Goal: Task Accomplishment & Management: Use online tool/utility

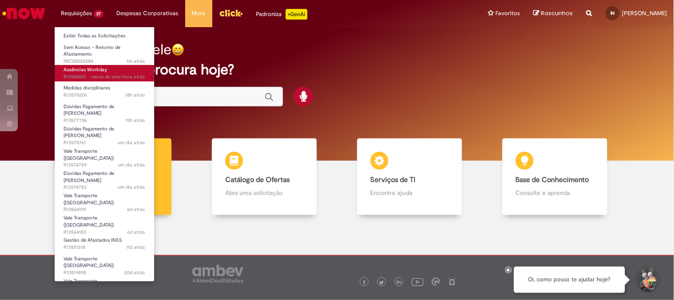
click at [85, 69] on span "Ausências Workday" at bounding box center [86, 69] width 44 height 7
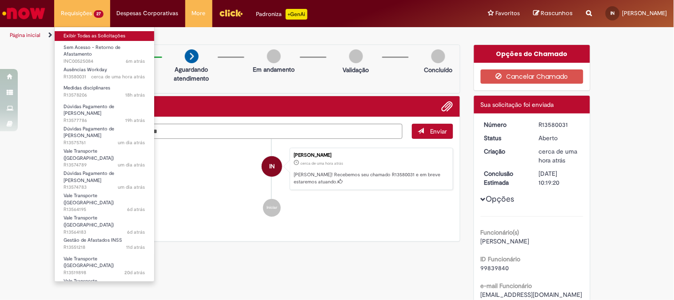
click at [72, 36] on link "Exibir Todas as Solicitações" at bounding box center [105, 36] width 100 height 10
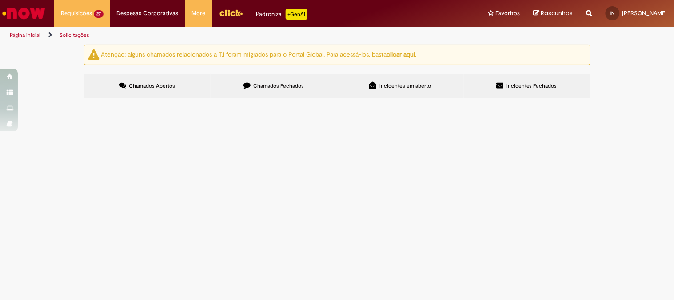
scroll to position [187, 0]
click at [0, 0] on div at bounding box center [0, 0] width 0 height 0
click at [261, 94] on label "Chamados Fechados" at bounding box center [274, 86] width 127 height 24
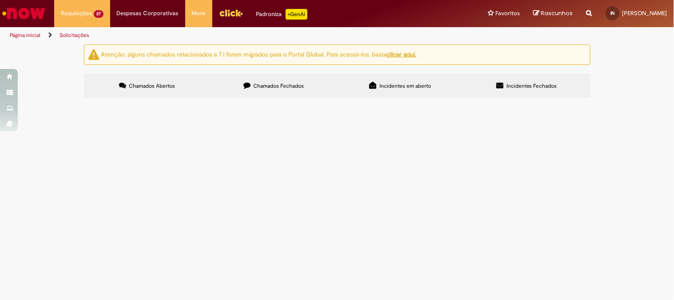
click at [0, 0] on span "Bom dia. Colaborador já retornou de afastamento e conta em atividade normal no …" at bounding box center [0, 0] width 0 height 0
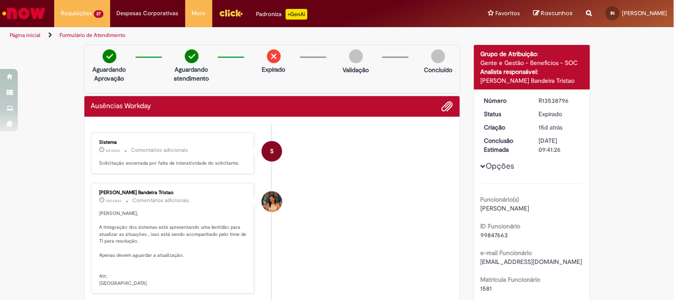
scroll to position [99, 0]
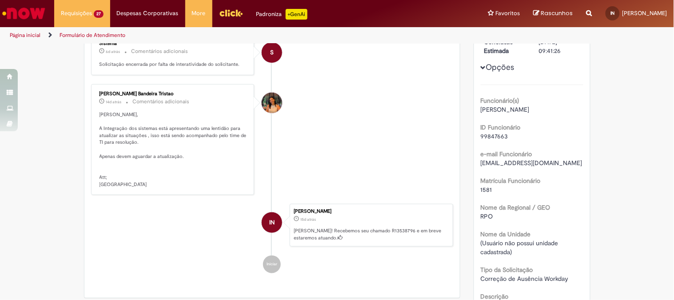
drag, startPoint x: 161, startPoint y: 94, endPoint x: 93, endPoint y: 85, distance: 68.2
click at [93, 85] on div "Suzana Alves Bandeira Tristao 14d atrás 14 dias atrás Comentários adicionais Ol…" at bounding box center [173, 139] width 164 height 111
copy div "Suzana Alves Bandeira Tristao"
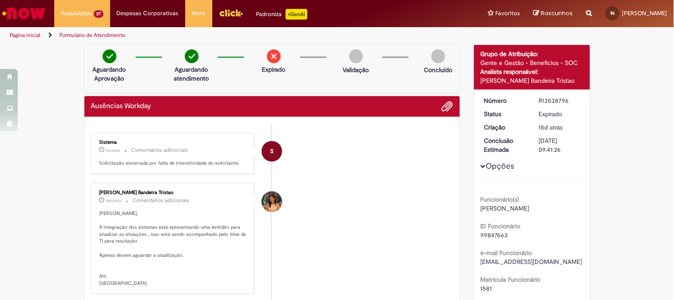
drag, startPoint x: 568, startPoint y: 97, endPoint x: 527, endPoint y: 96, distance: 40.9
click at [527, 96] on dl "Número R13538796 Status Expirado Criação 15d atrás 15 dias atrás Conclusão Esti…" at bounding box center [532, 96] width 109 height 0
copy dl "Número R13538796"
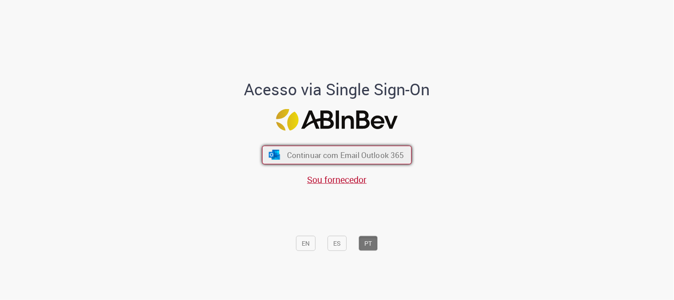
click at [288, 159] on span "Continuar com Email Outlook 365" at bounding box center [345, 155] width 117 height 10
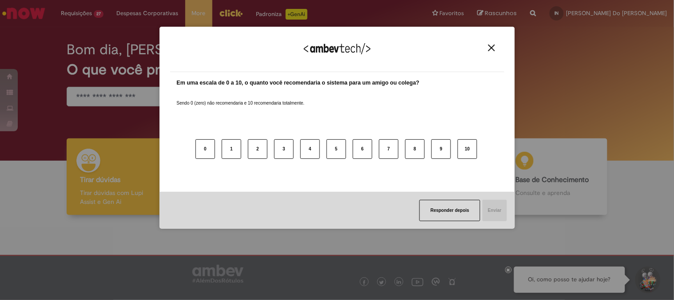
click at [492, 47] on img "Close" at bounding box center [492, 47] width 7 height 7
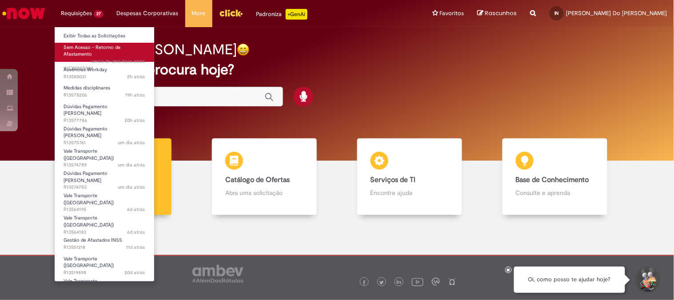
click at [101, 49] on span "Sem Acesso - Retorno de Afastamento" at bounding box center [92, 51] width 57 height 14
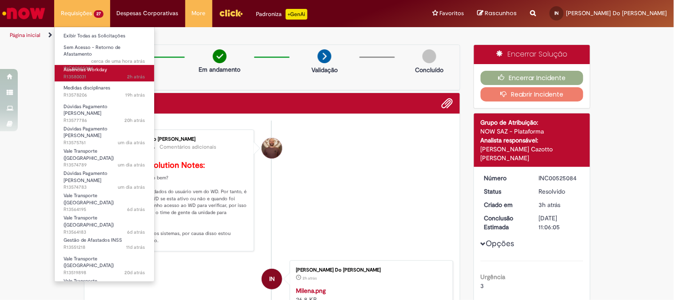
click at [92, 68] on span "Ausências Workday" at bounding box center [86, 69] width 44 height 7
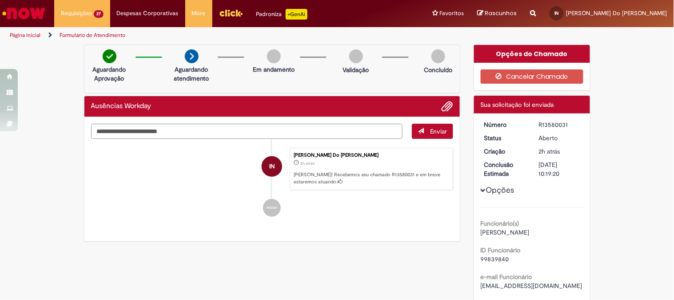
click at [40, 6] on img "Ir para a Homepage" at bounding box center [24, 13] width 46 height 18
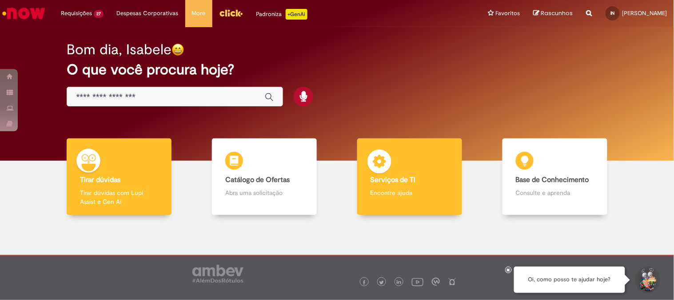
click at [379, 168] on img at bounding box center [379, 162] width 27 height 27
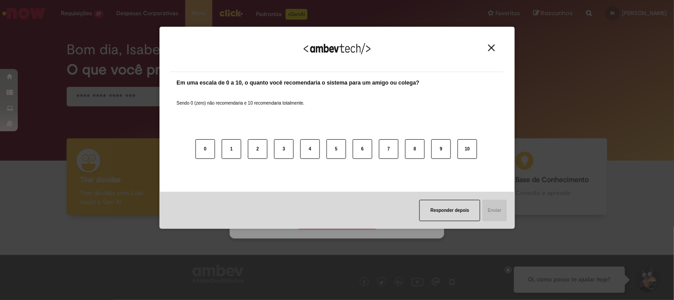
click at [325, 220] on div "Responder depois Enviar" at bounding box center [338, 210] width 356 height 37
click at [487, 49] on button "Close" at bounding box center [492, 48] width 12 height 8
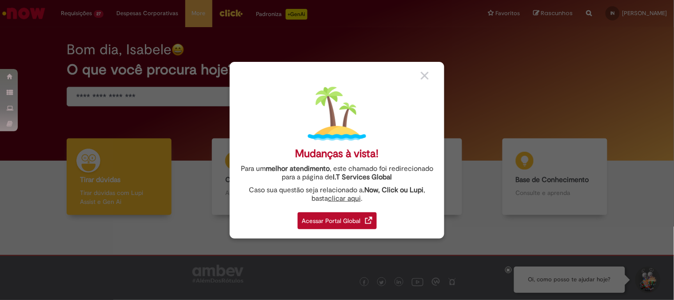
click at [325, 222] on div "Acessar Portal Global" at bounding box center [337, 220] width 79 height 17
